Goal: Information Seeking & Learning: Learn about a topic

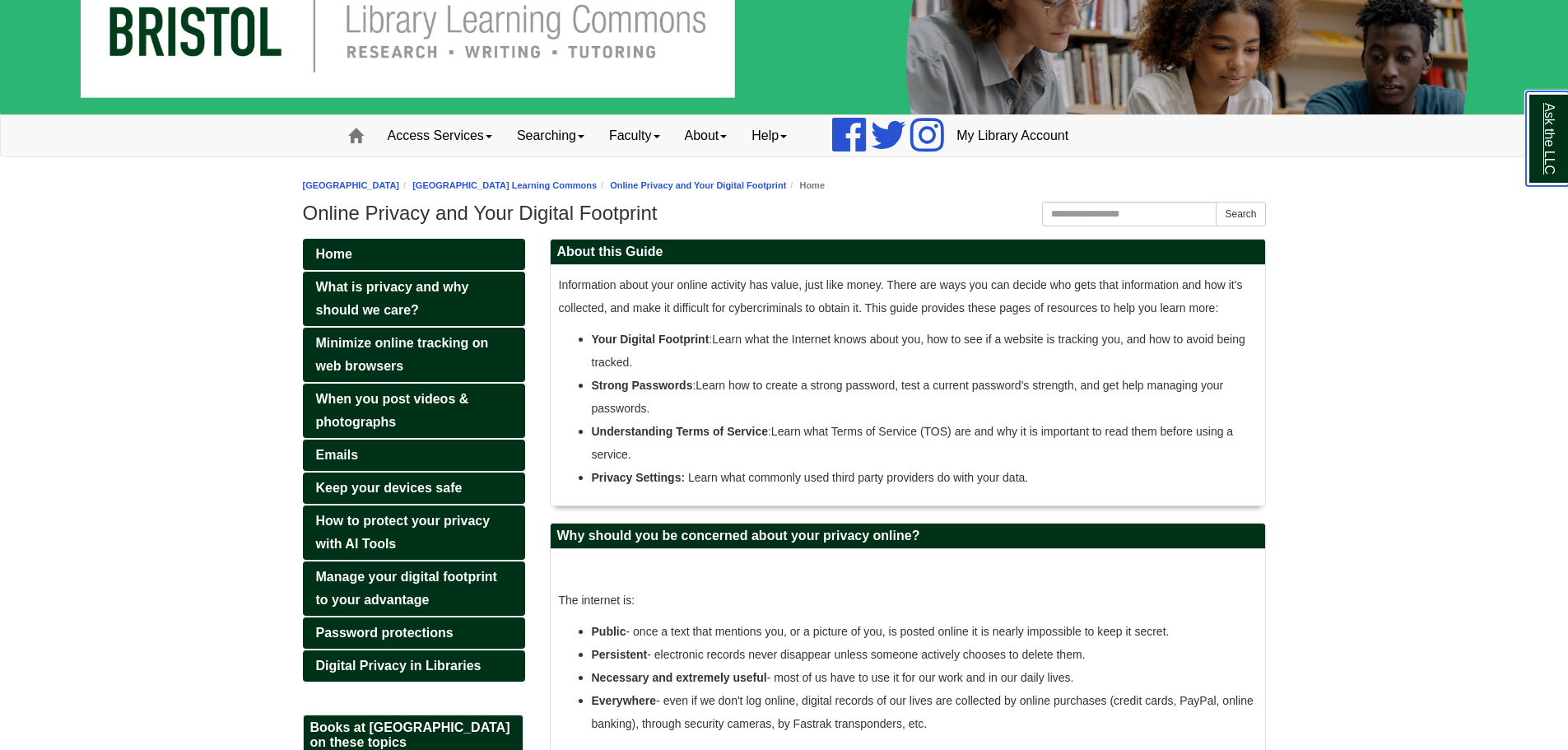
scroll to position [82, 0]
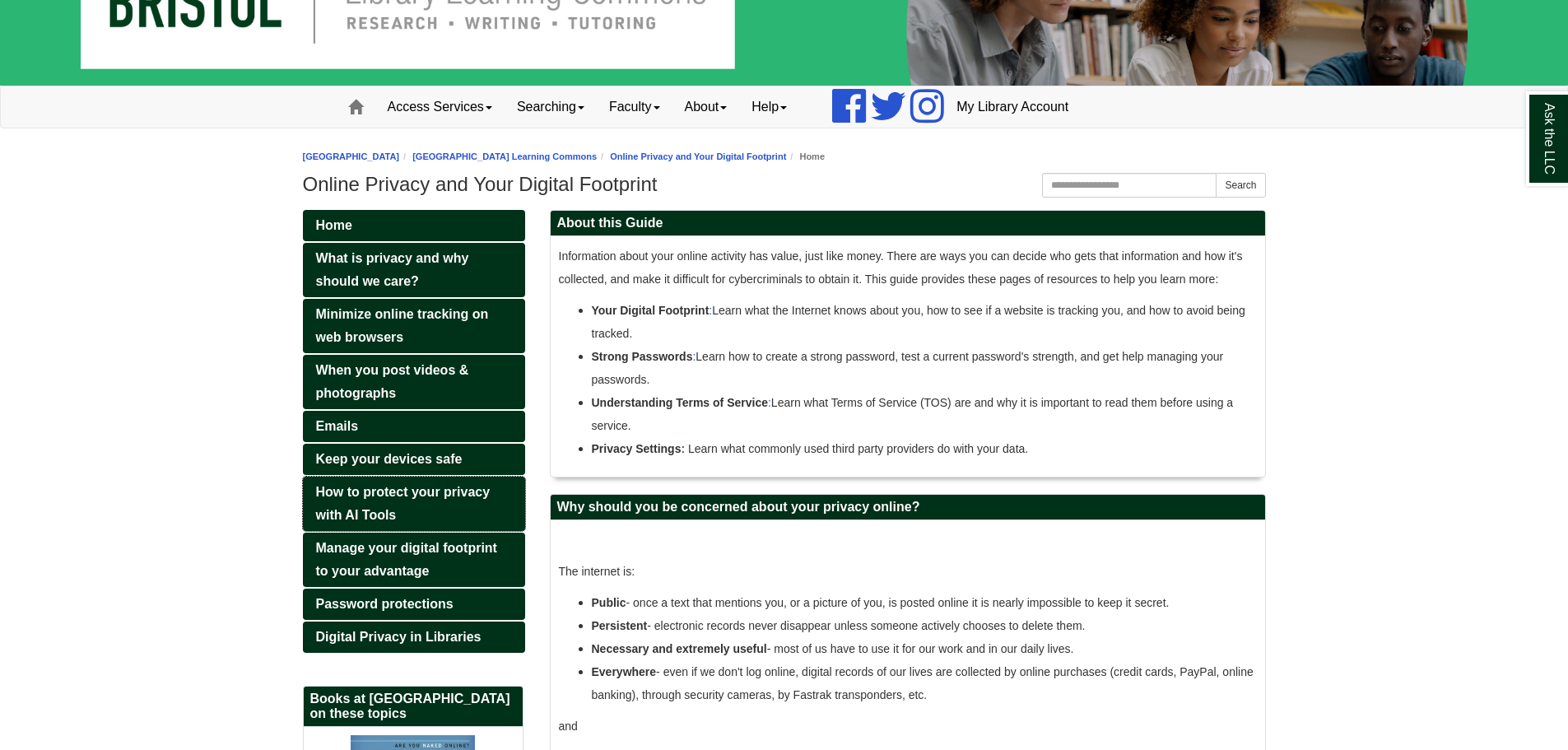
click at [475, 508] on link "How to protect your privacy with AI Tools" at bounding box center [414, 503] width 223 height 54
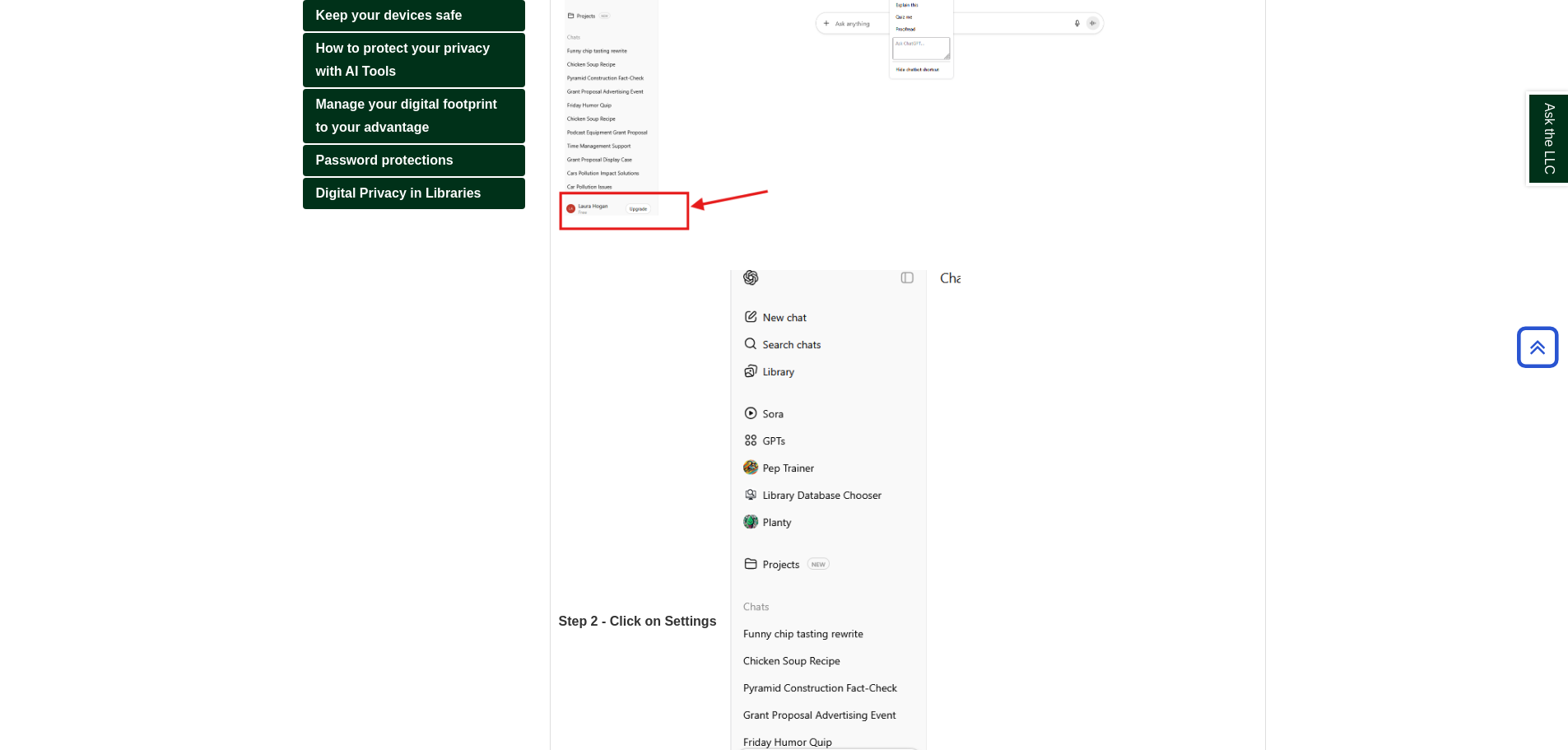
scroll to position [32, 0]
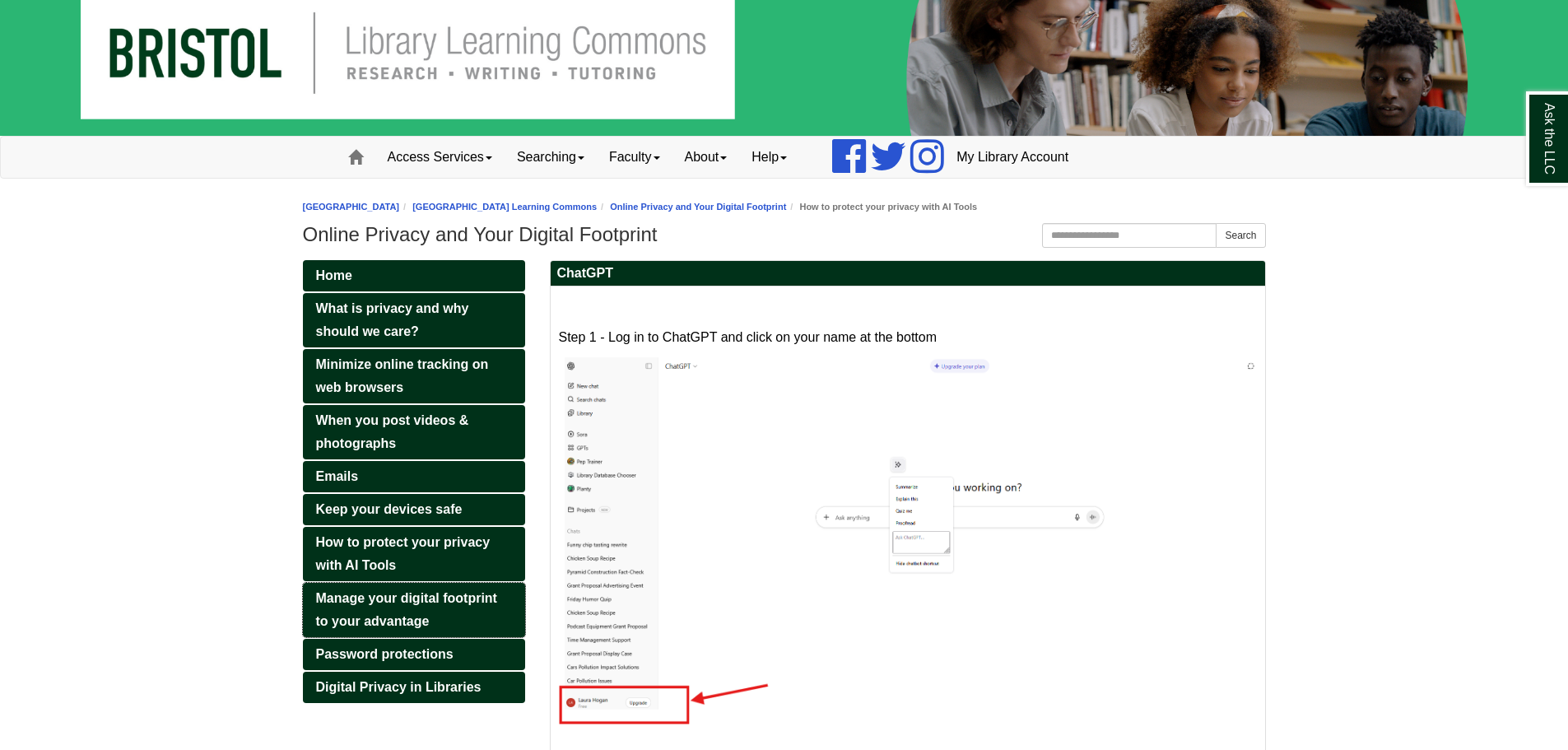
click at [433, 597] on span "Manage your digital footprint to your advantage" at bounding box center [406, 609] width 181 height 37
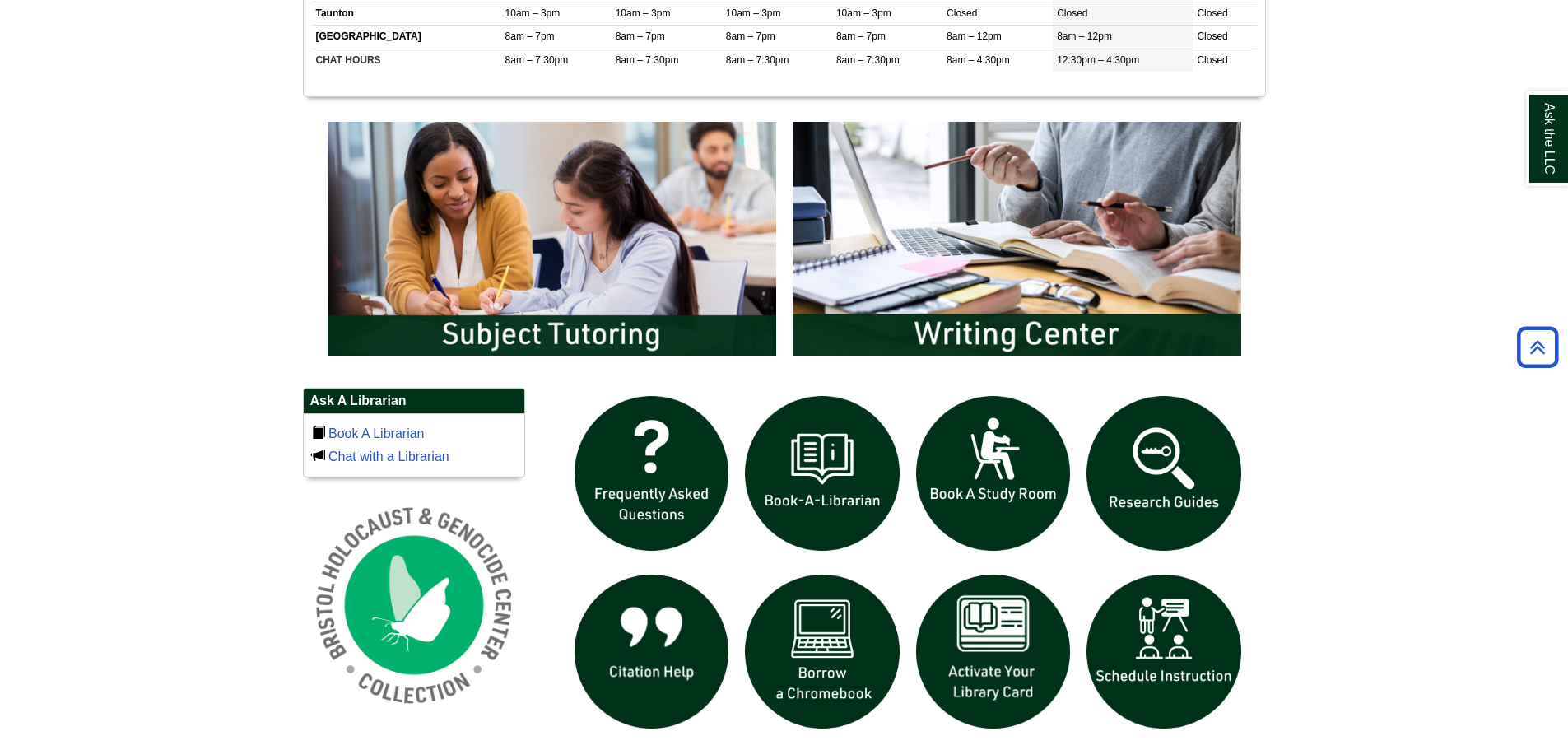
scroll to position [823, 0]
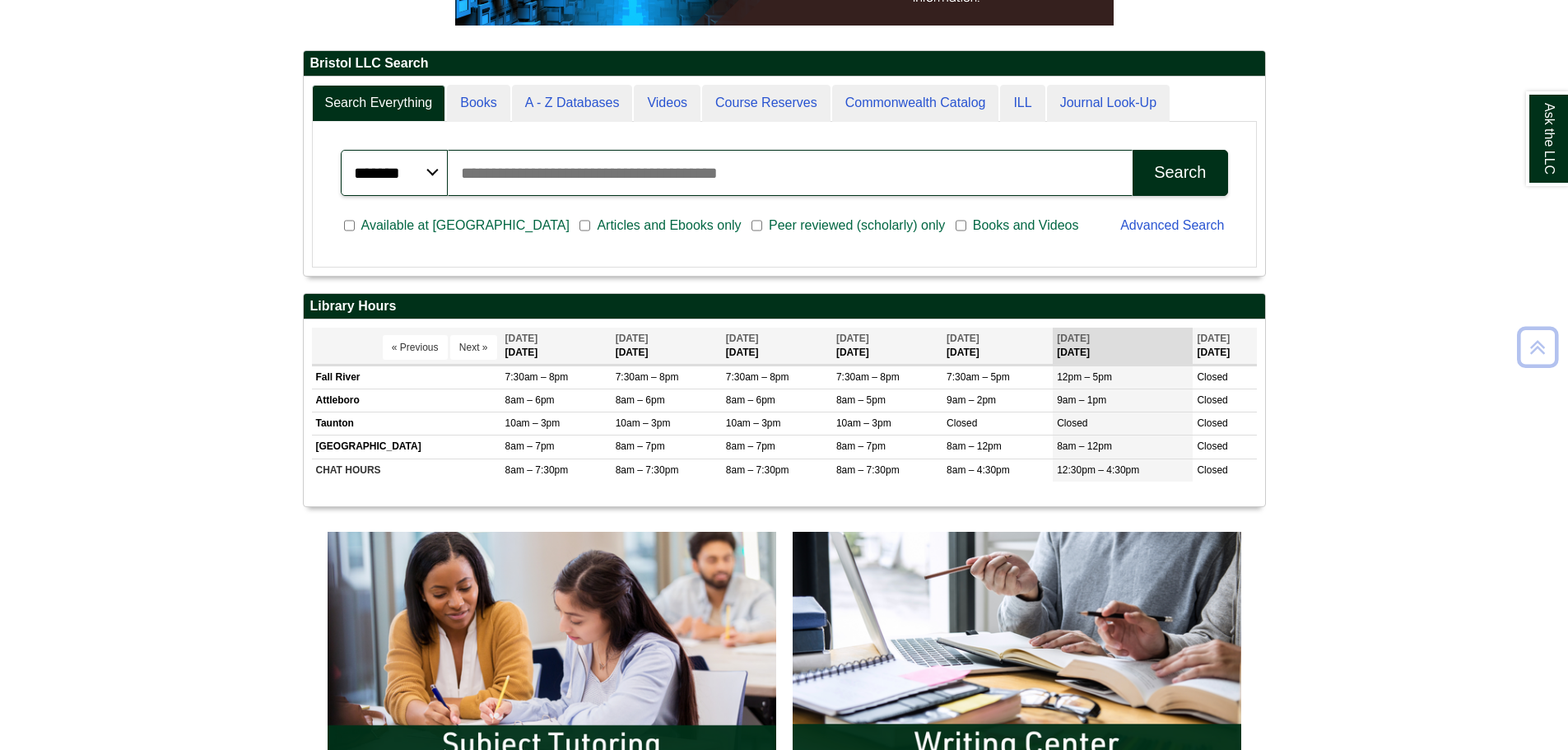
scroll to position [740, 0]
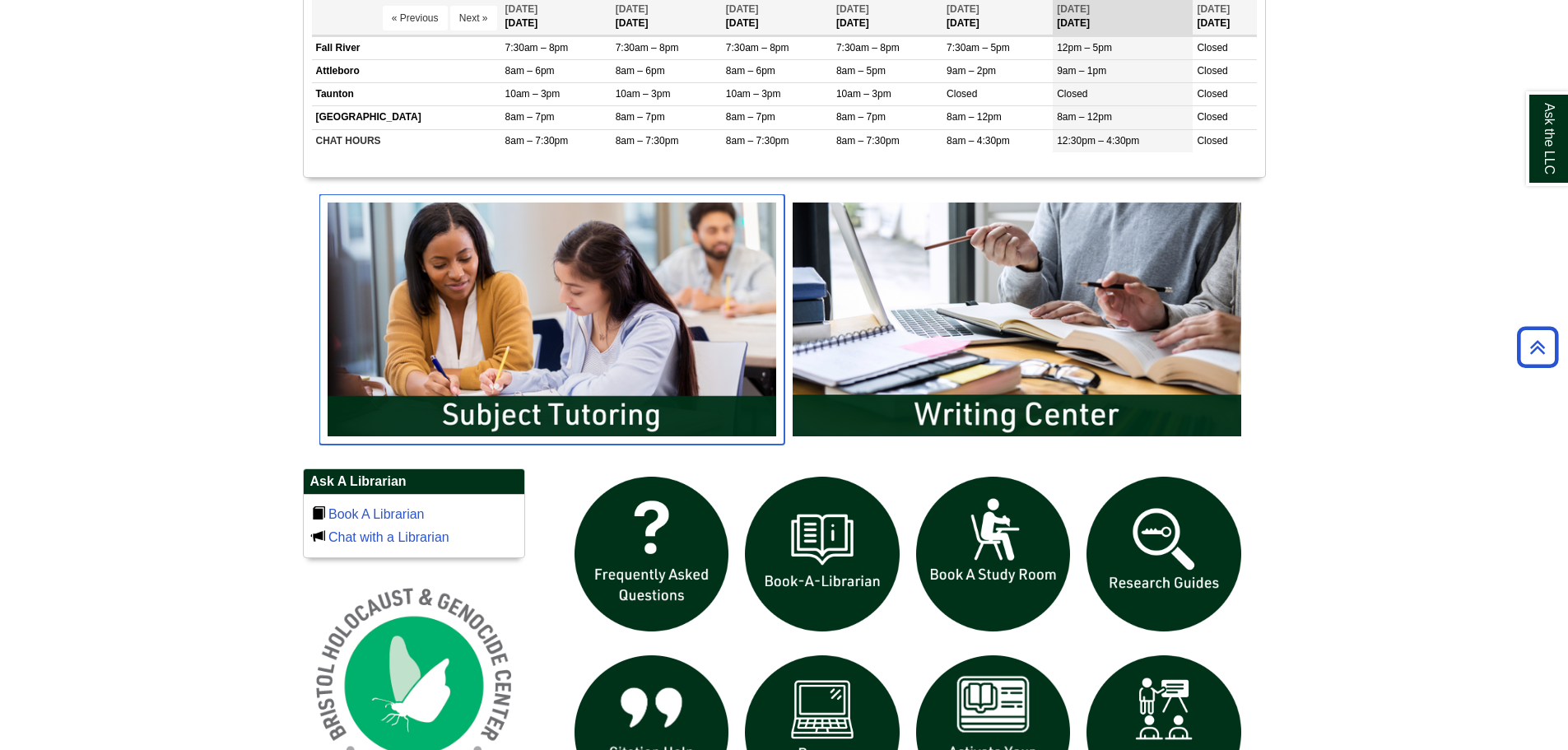
click at [594, 348] on img "slideshow" at bounding box center [552, 319] width 465 height 250
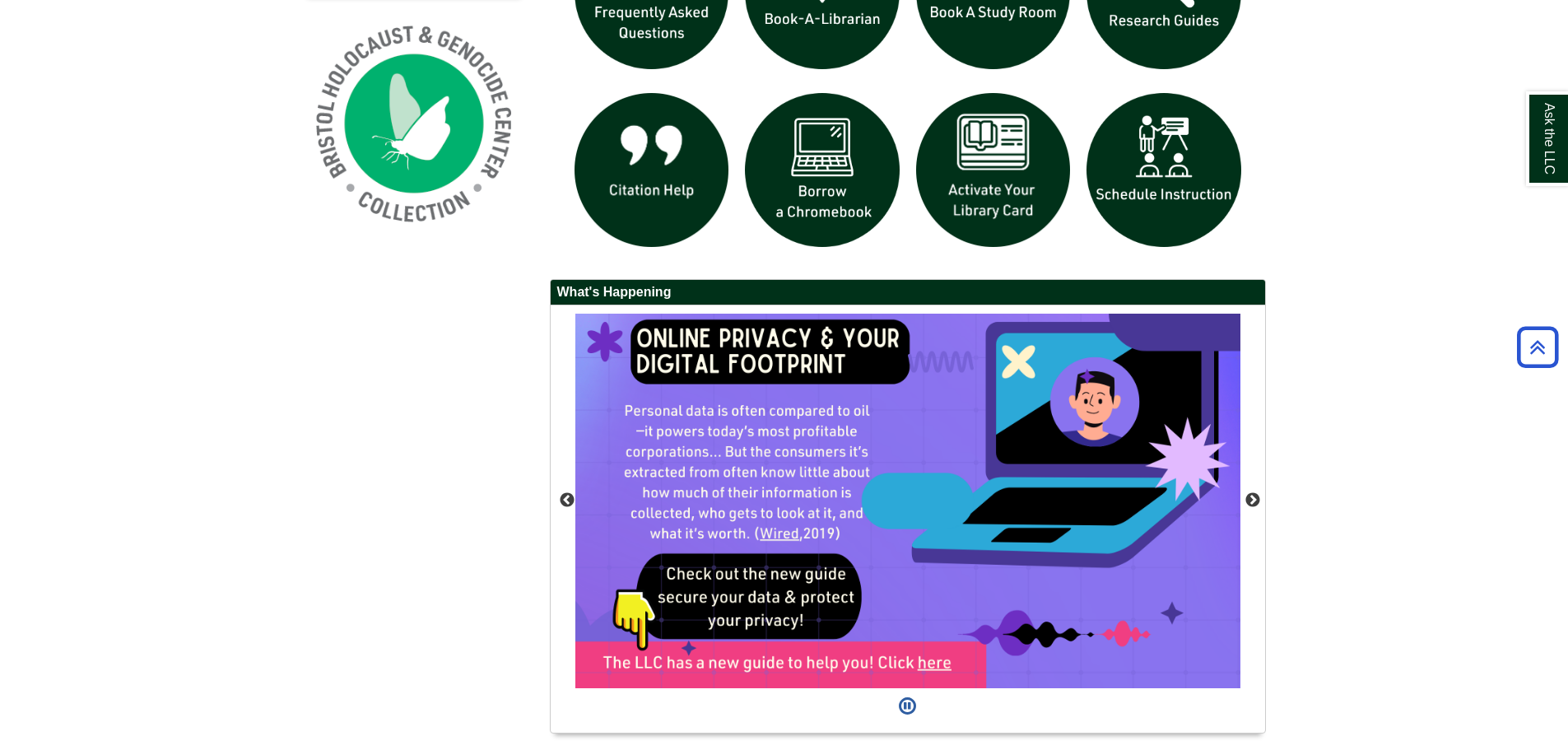
scroll to position [1354, 0]
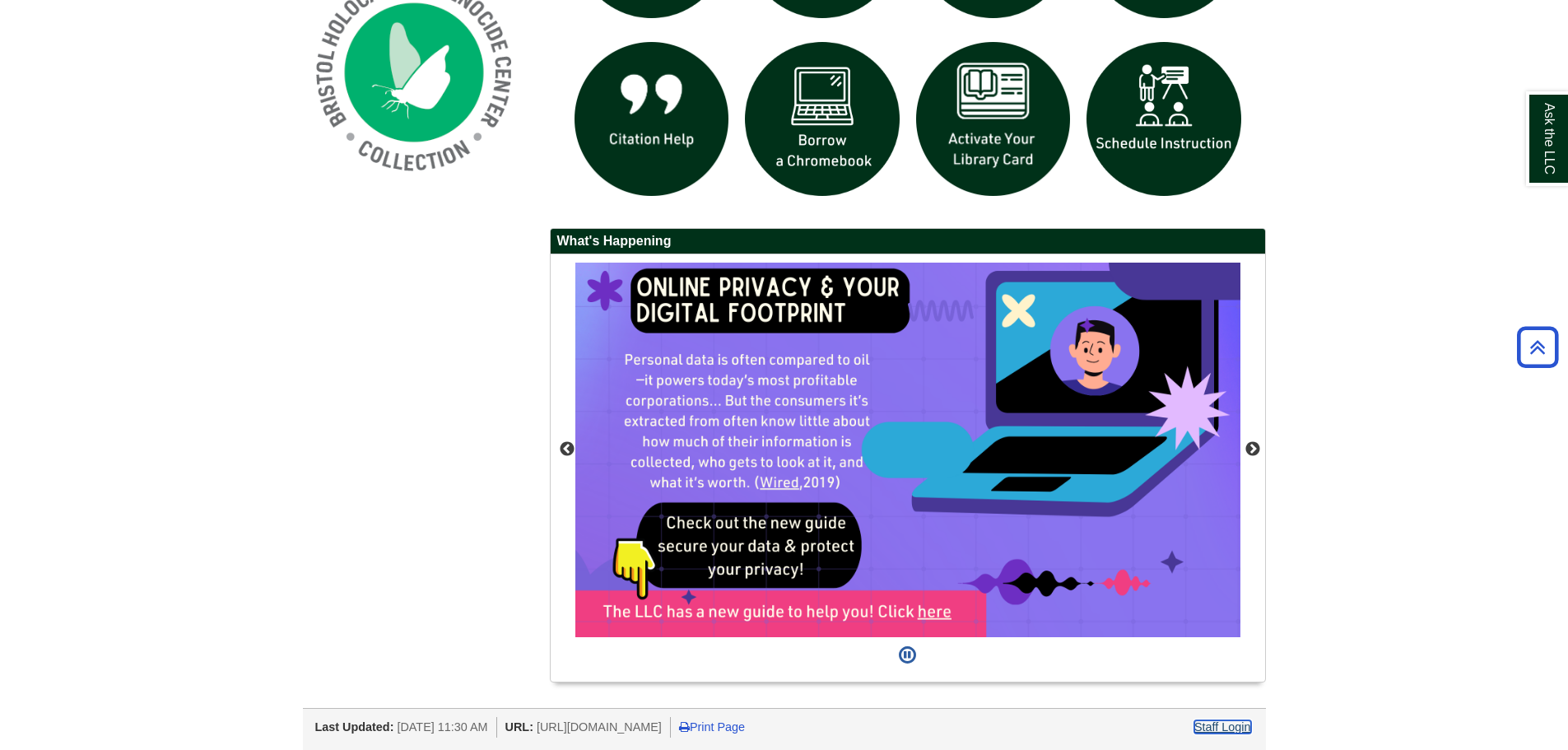
click at [1233, 728] on link "Staff Login" at bounding box center [1222, 727] width 57 height 14
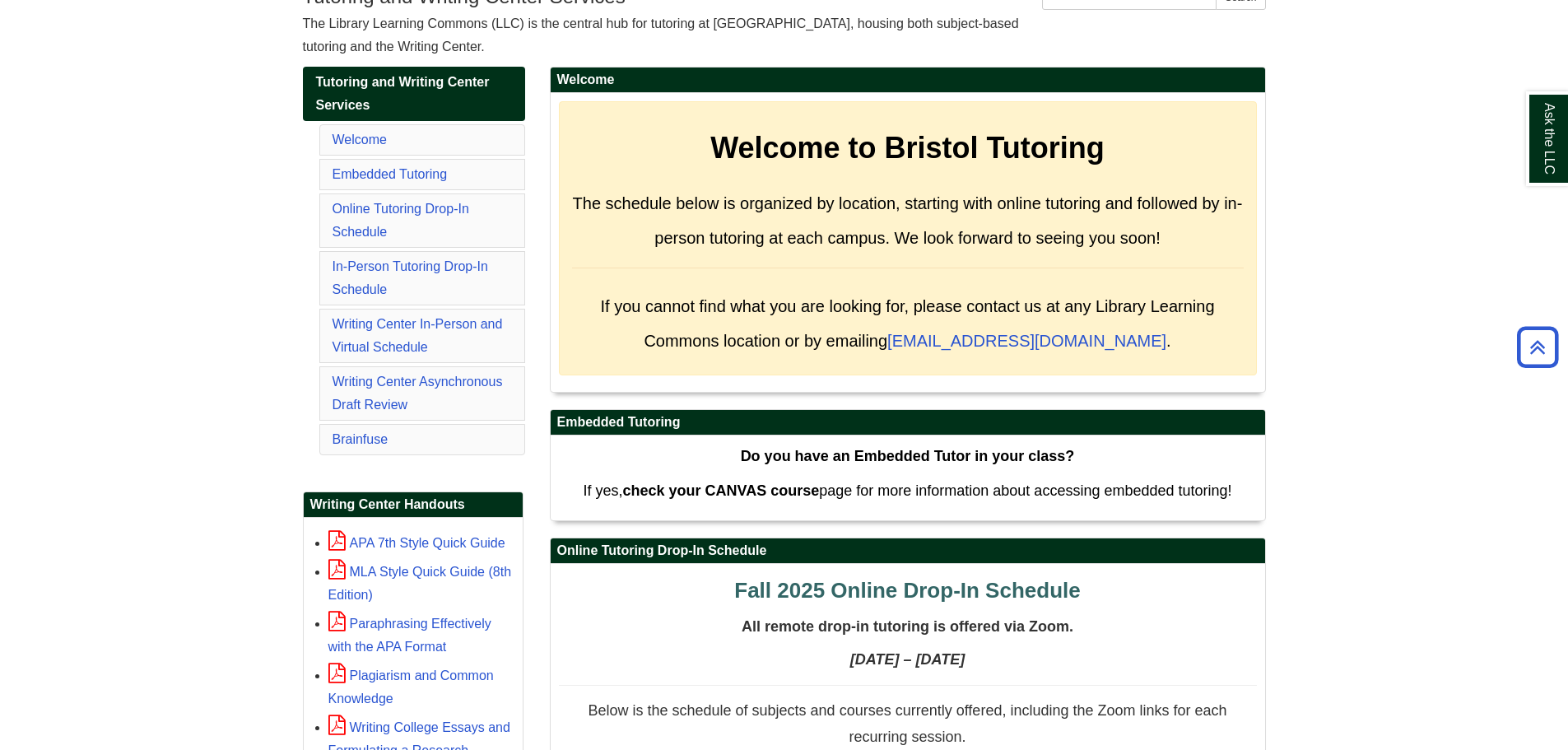
scroll to position [82, 0]
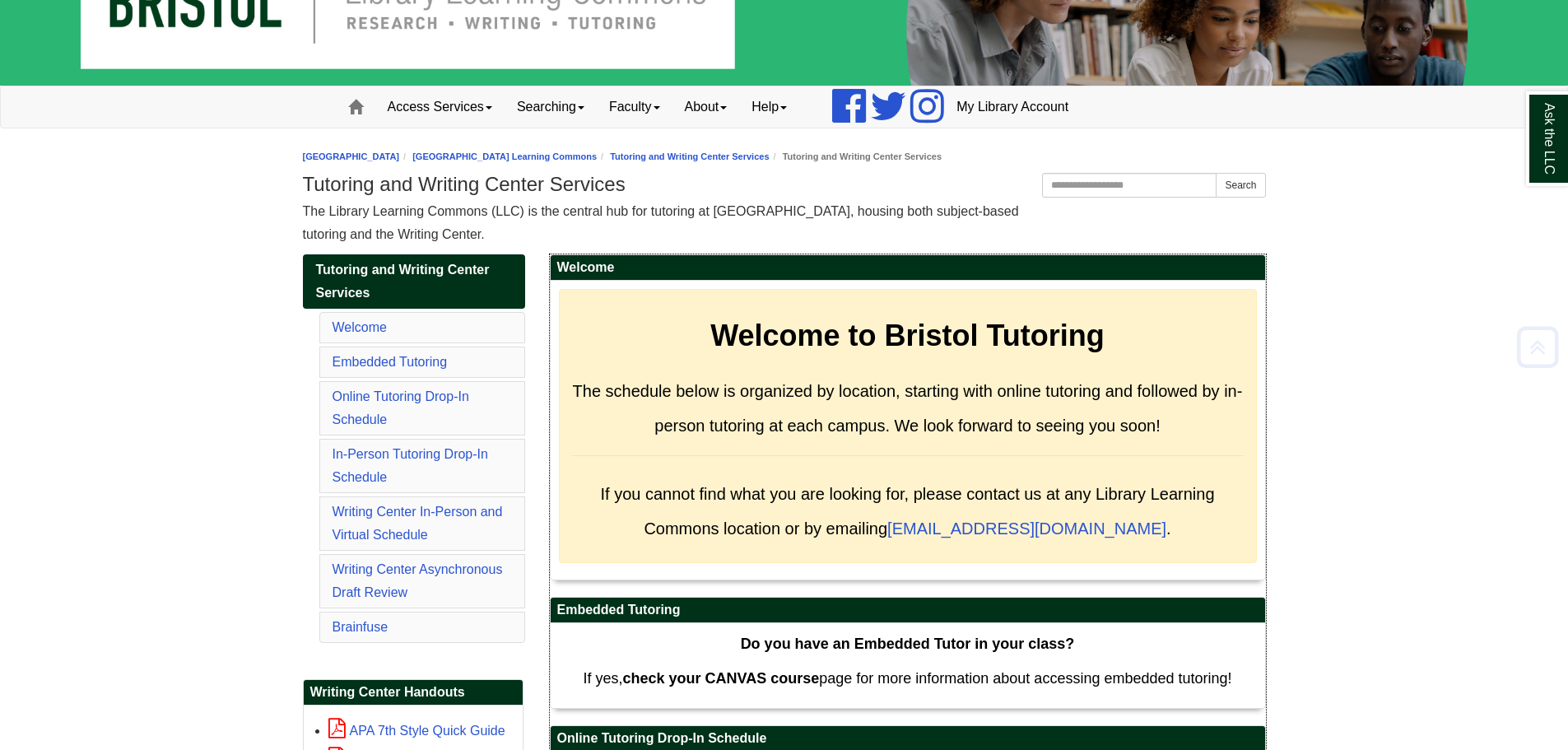
click at [1133, 356] on div "Welcome to Bristol Tutoring The schedule below is organized by location, starti…" at bounding box center [907, 425] width 698 height 274
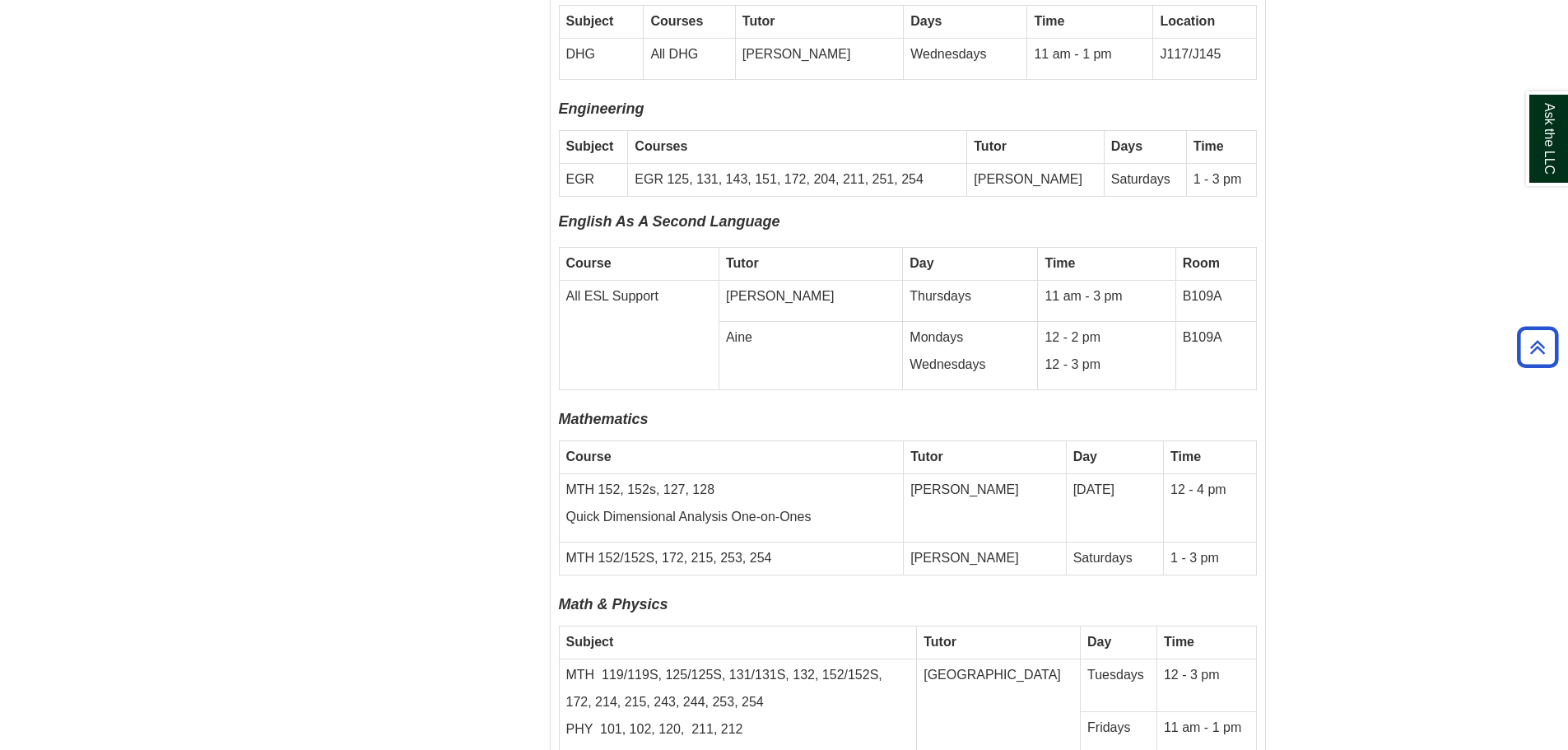
scroll to position [5307, 0]
